Goal: Transaction & Acquisition: Purchase product/service

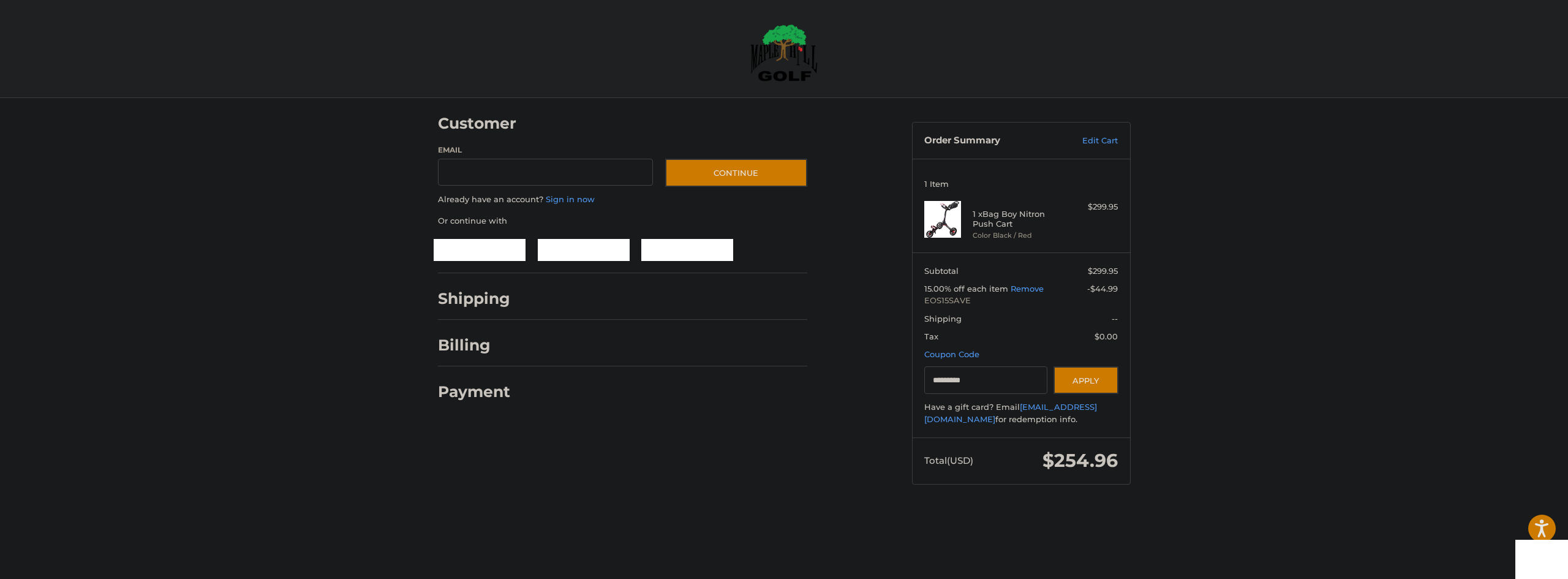
click at [1562, 508] on div at bounding box center [784, 508] width 1568 height 0
click at [366, 508] on div at bounding box center [784, 508] width 1568 height 0
